Goal: Task Accomplishment & Management: Manage account settings

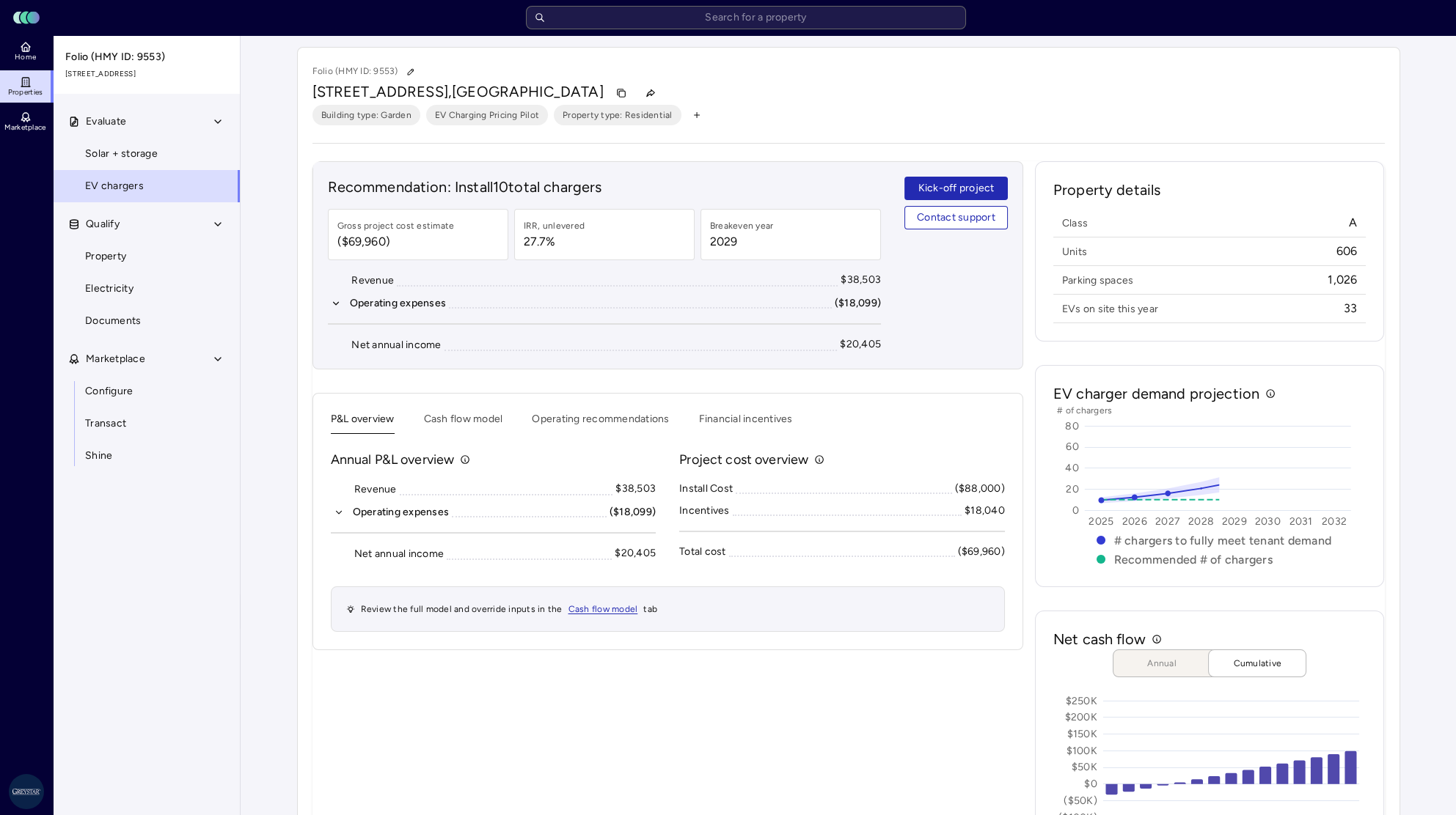
click at [597, 14] on input "text" at bounding box center [745, 17] width 440 height 23
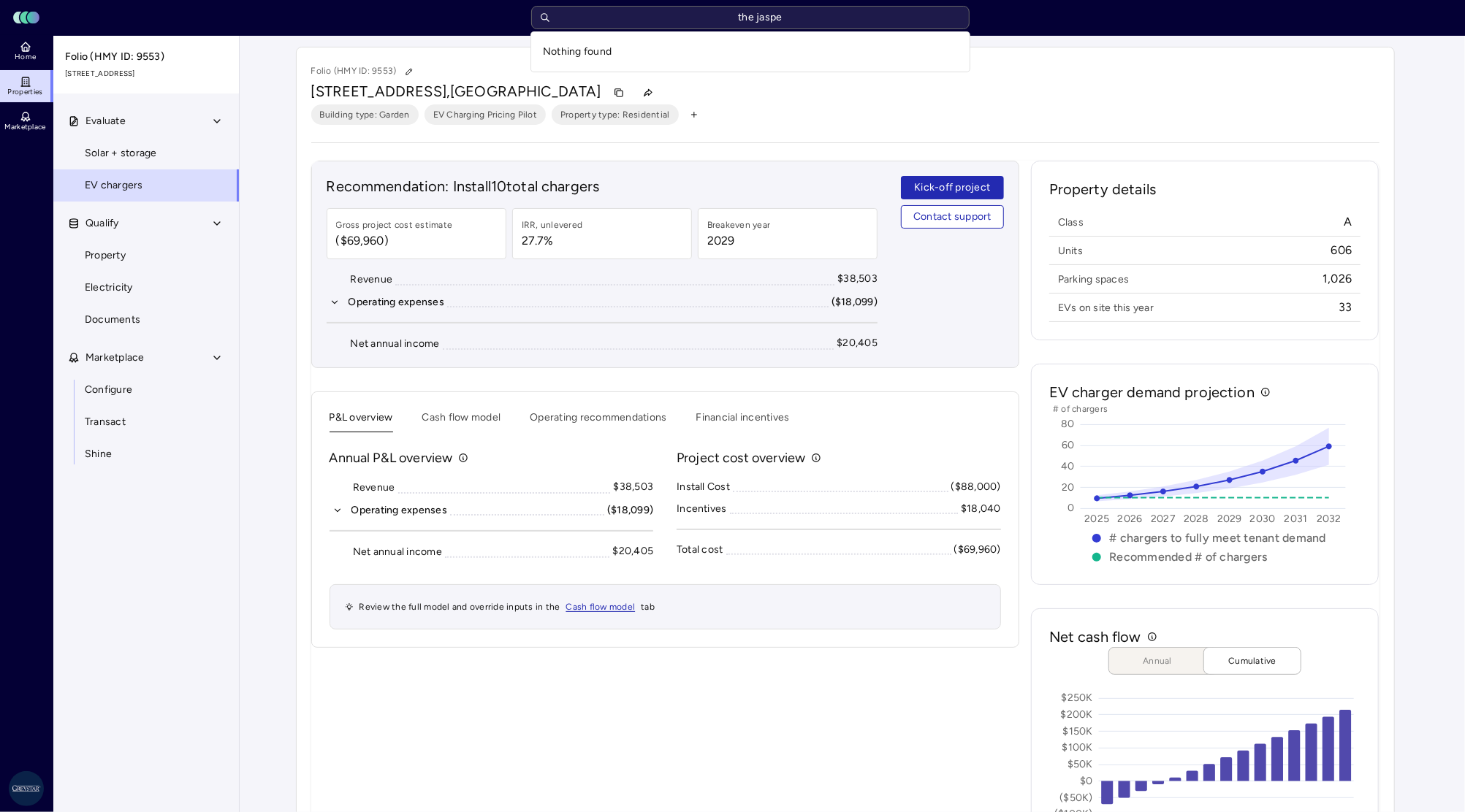
type input "the jasper"
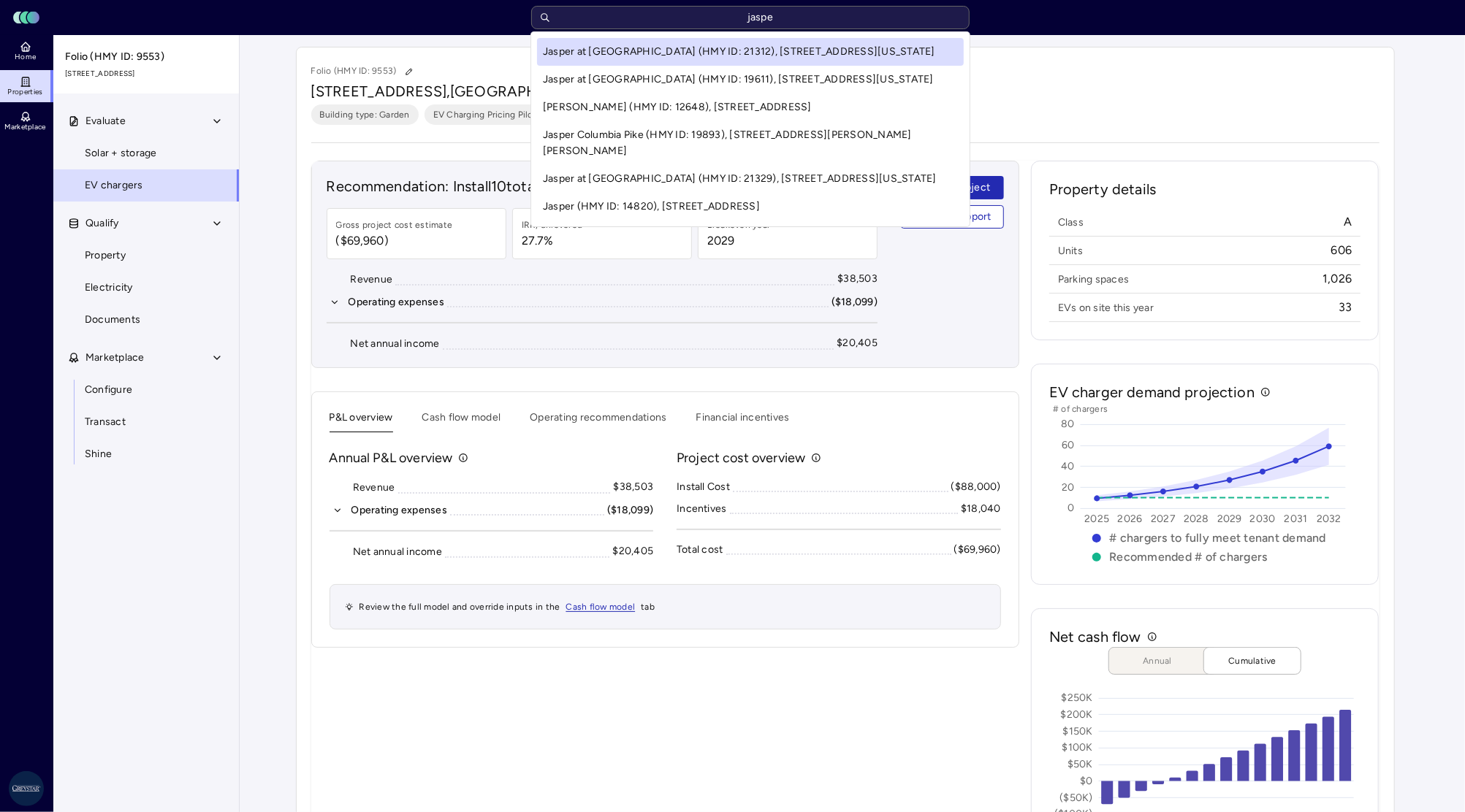
type input "jasper"
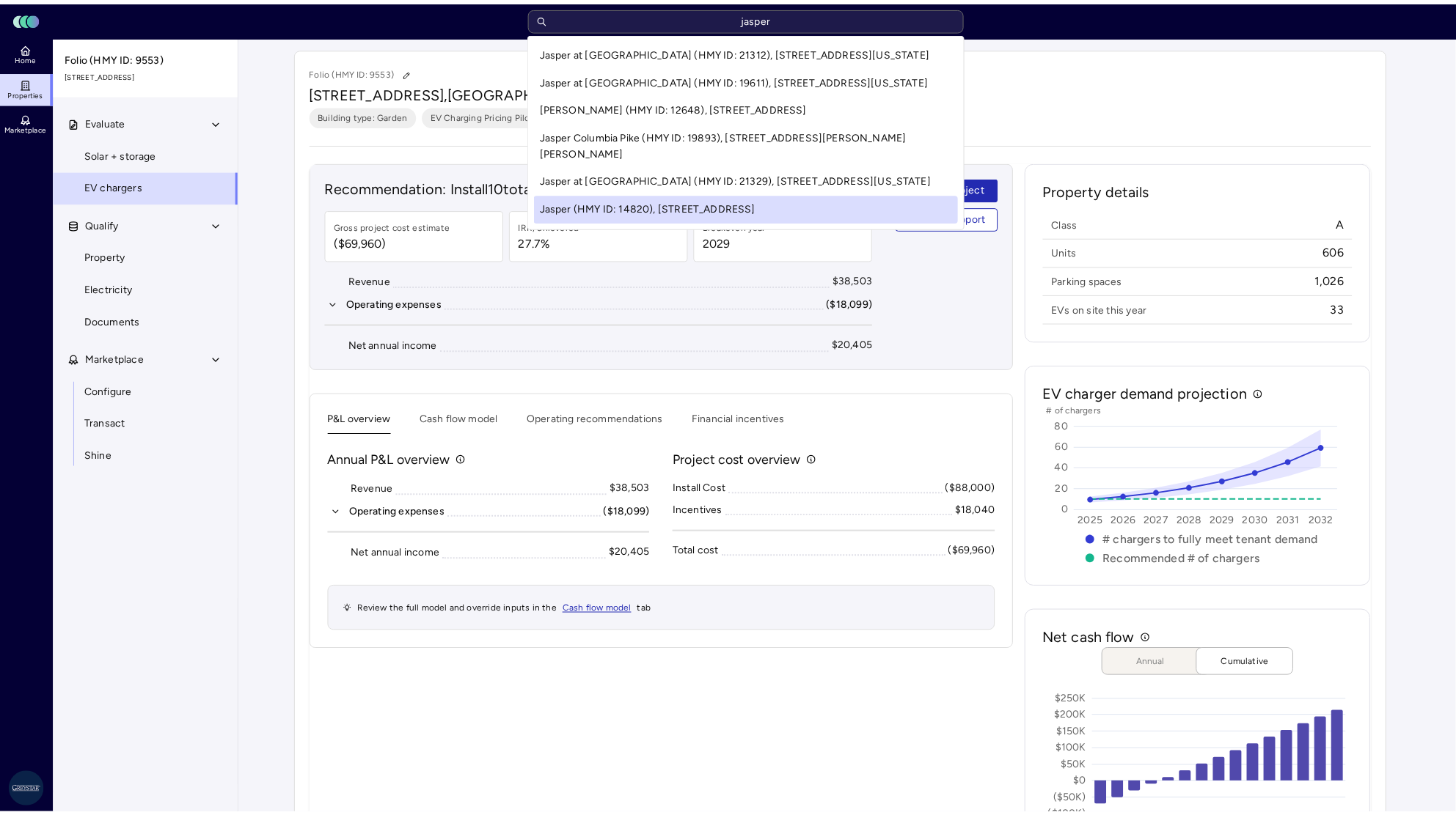
scroll to position [3, 0]
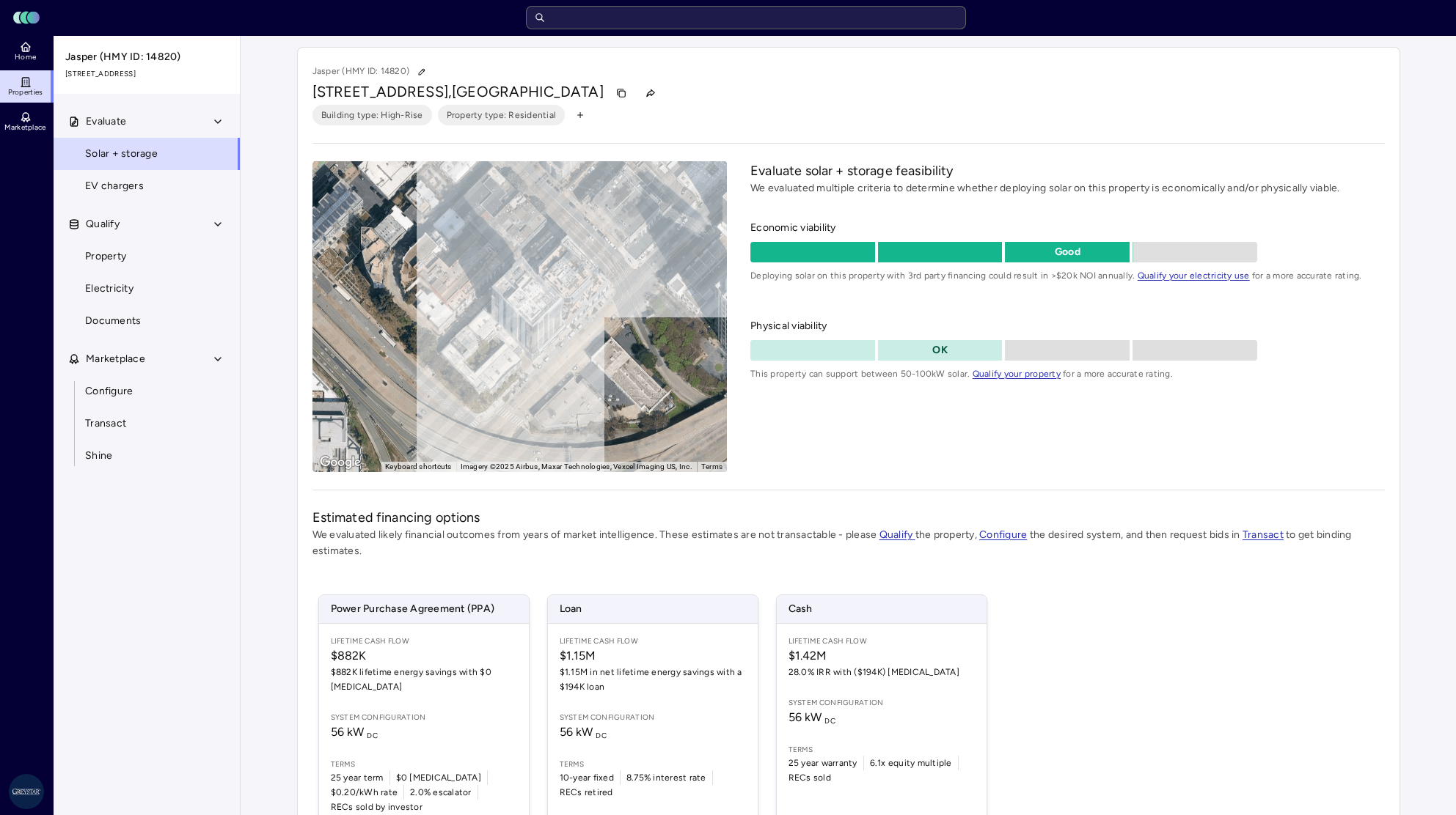
click at [123, 188] on span "EV chargers" at bounding box center [114, 187] width 59 height 16
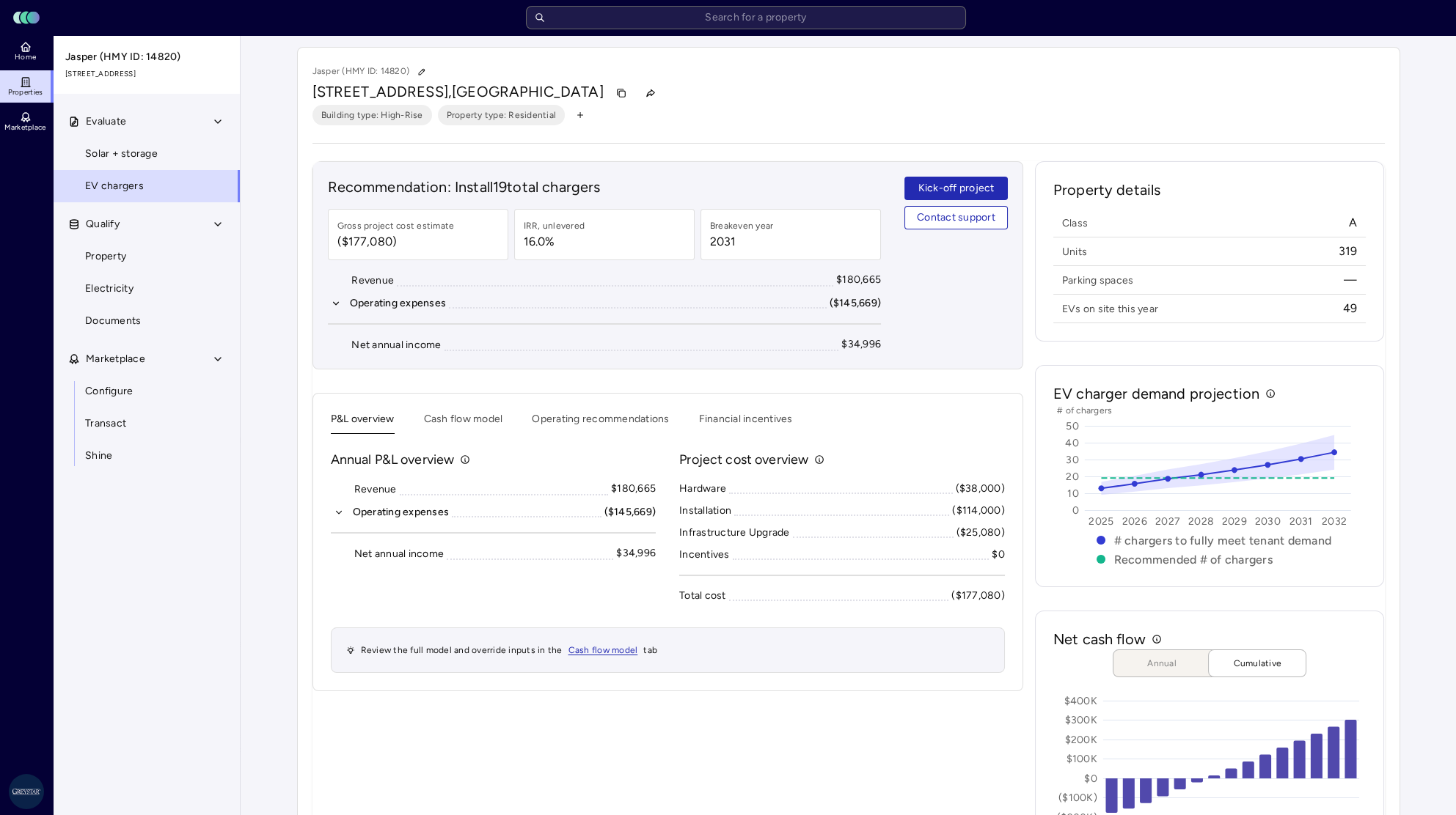
click at [479, 431] on button "Cash flow model" at bounding box center [464, 422] width 79 height 22
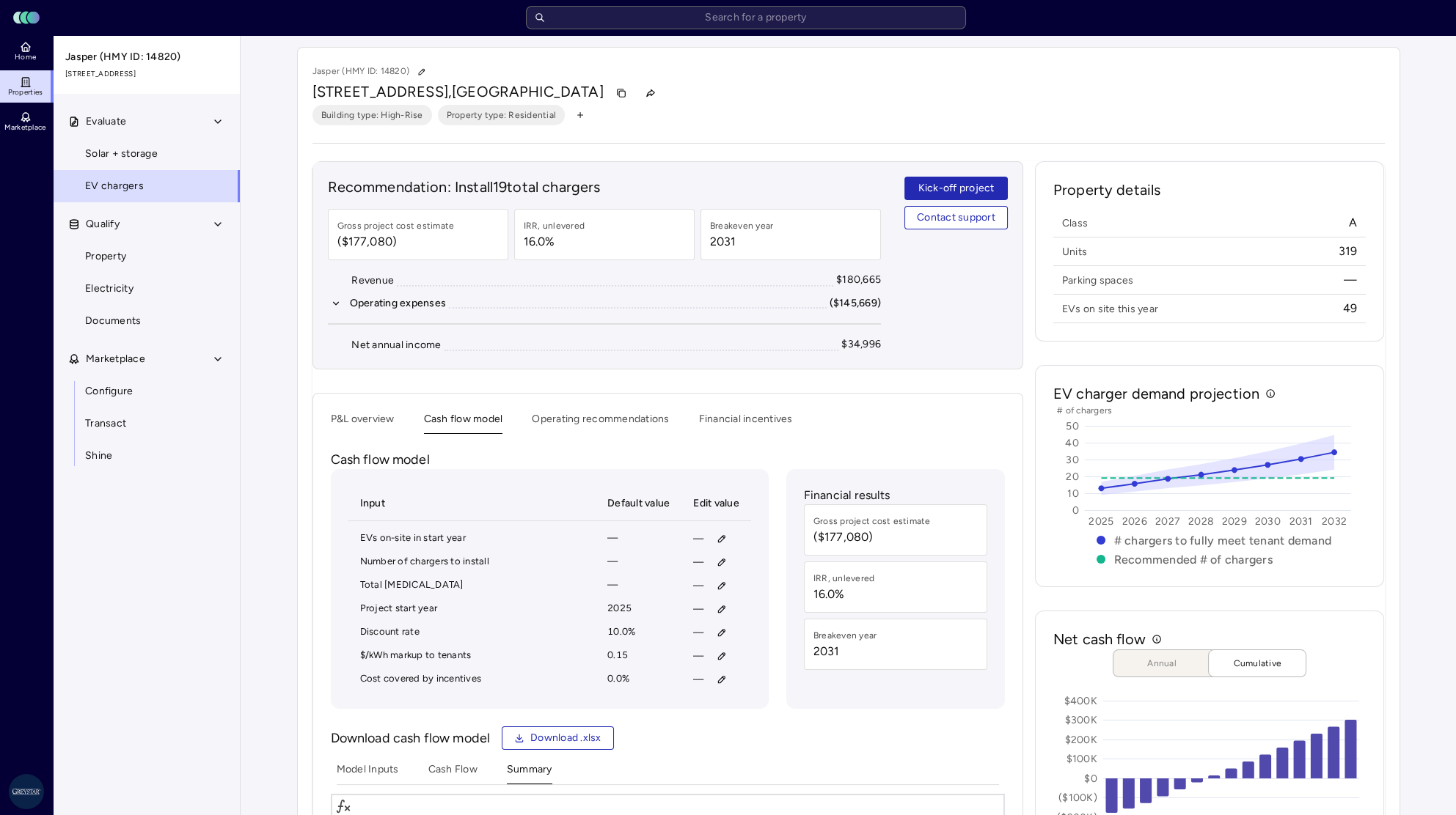
click at [1402, 407] on div "Jasper (HMY ID: 14820) [STREET_ADDRESS] Building type: High-Rise Property type:…" at bounding box center [848, 693] width 1127 height 1317
click at [718, 563] on icon "button" at bounding box center [721, 562] width 7 height 7
type input "23"
click at [783, 663] on span "Save" at bounding box center [788, 658] width 23 height 16
click at [721, 584] on icon "button" at bounding box center [722, 586] width 10 height 10
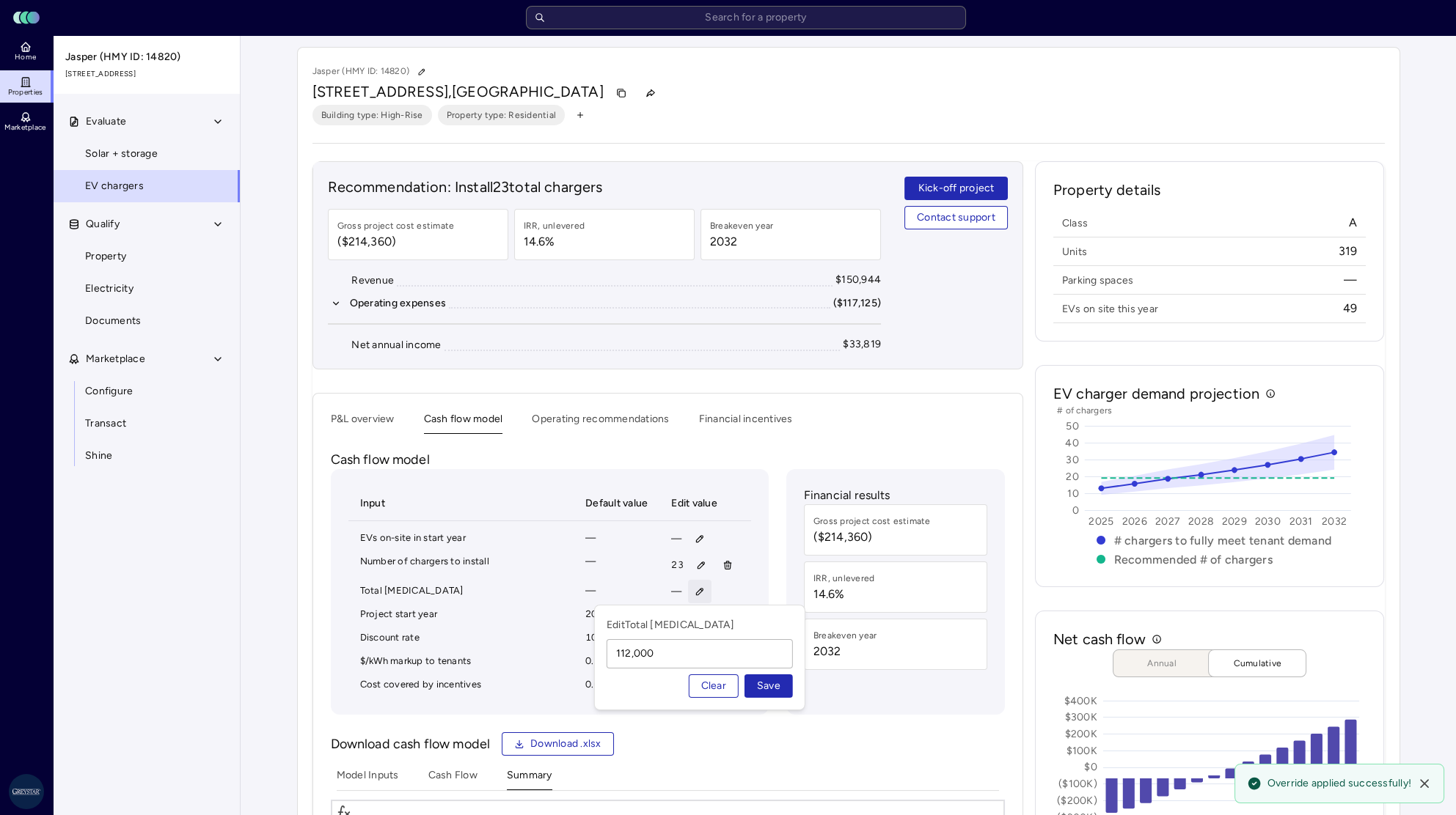
type input "112,000"
click at [772, 696] on button "Save" at bounding box center [768, 686] width 49 height 23
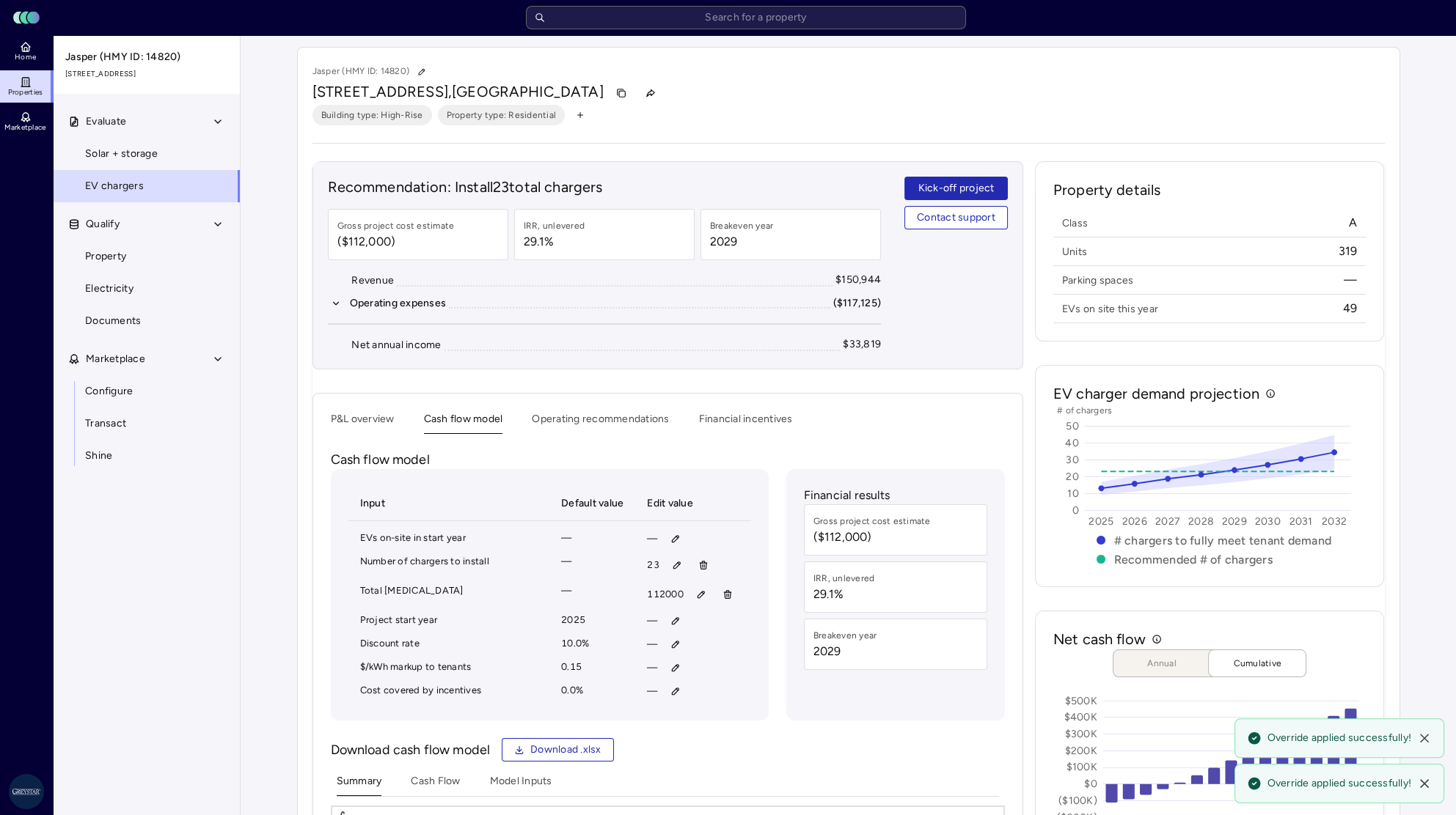
click at [370, 420] on button "P&L overview" at bounding box center [362, 422] width 63 height 22
